Goal: Task Accomplishment & Management: Complete application form

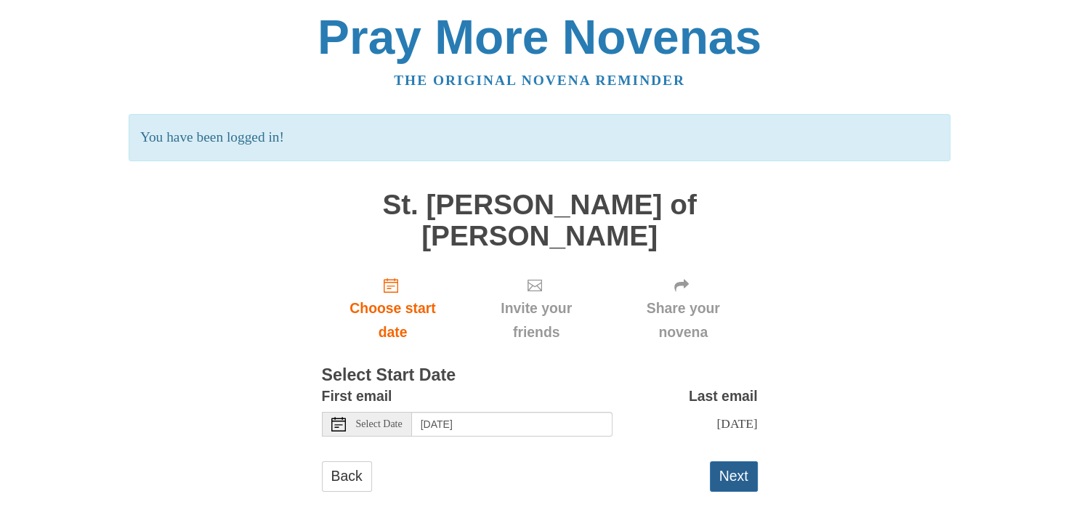
click at [735, 464] on button "Next" at bounding box center [734, 476] width 48 height 30
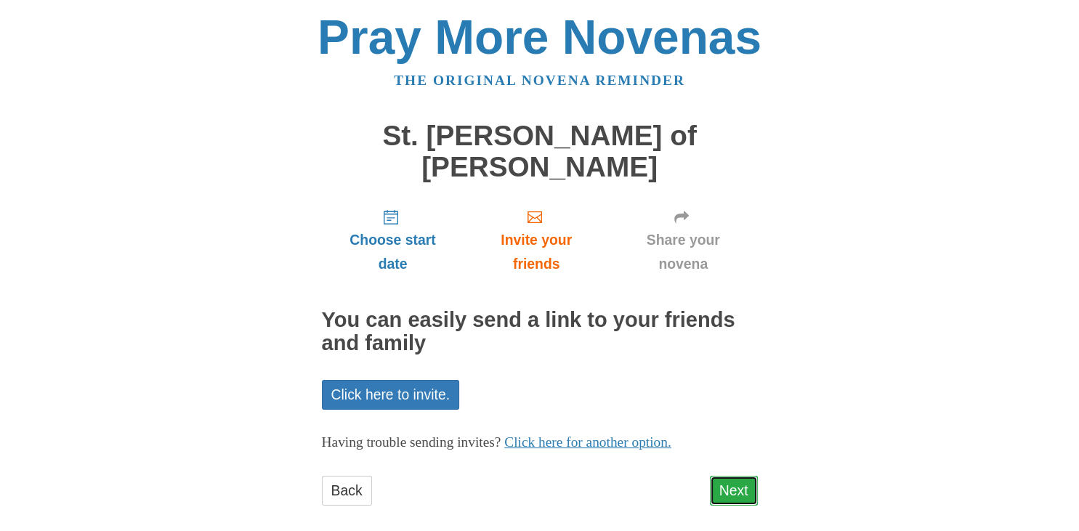
click at [734, 476] on link "Next" at bounding box center [734, 491] width 48 height 30
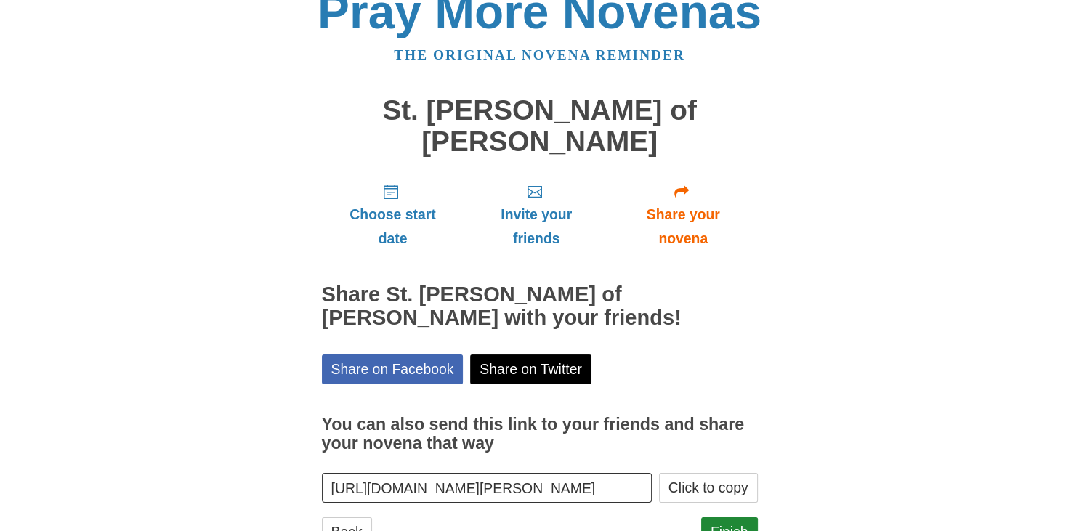
scroll to position [52, 0]
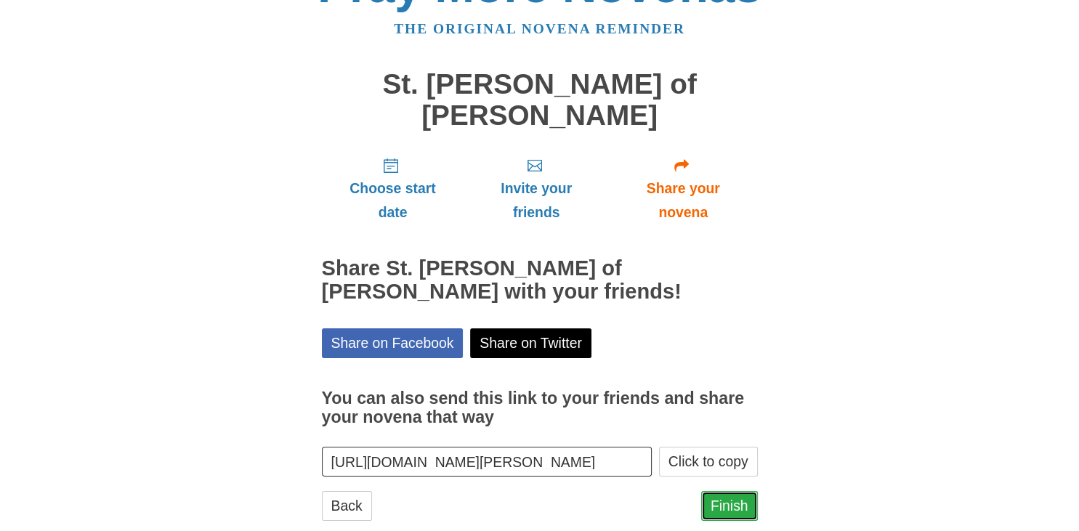
click at [732, 491] on link "Finish" at bounding box center [729, 506] width 57 height 30
